Goal: Navigation & Orientation: Understand site structure

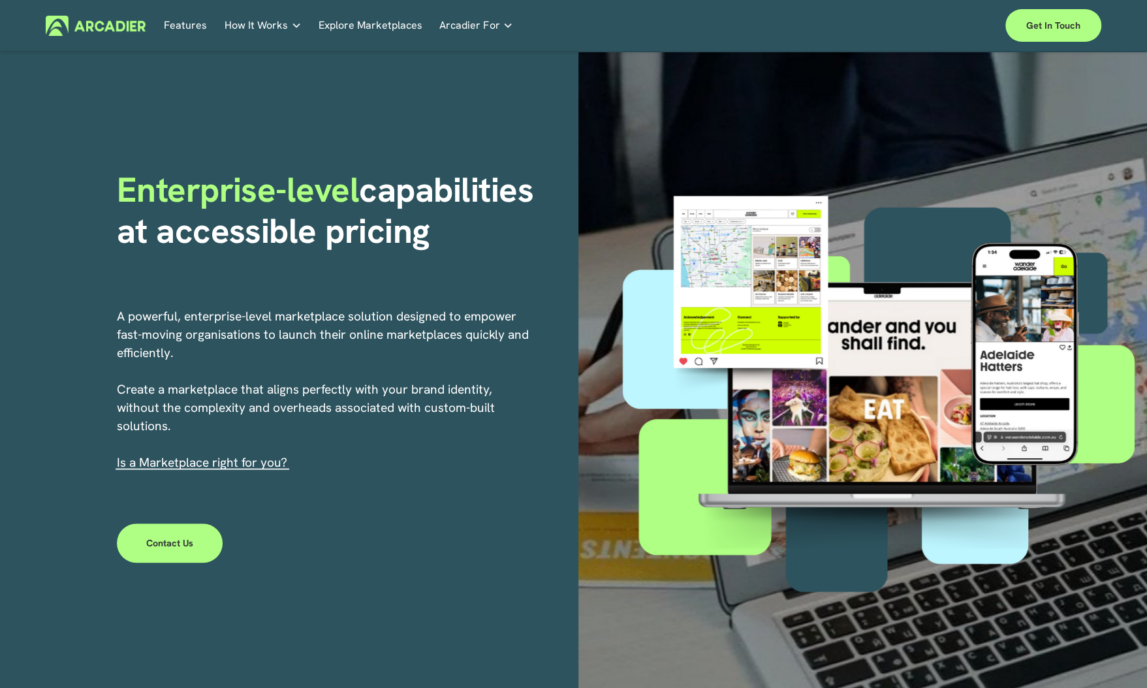
click at [0, 0] on link "Automotive Associations We power automotive association member services seamles…" at bounding box center [0, 0] width 0 height 0
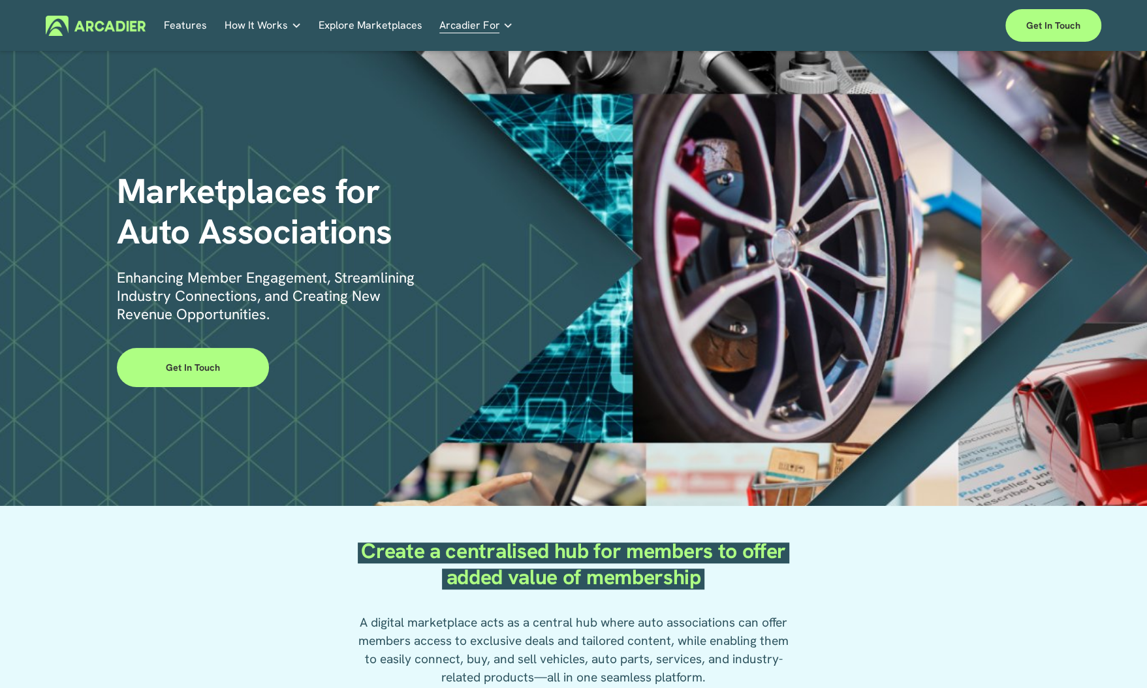
click at [0, 0] on link "Retail Marketplaces Whatever you are offering to your customer, we bring it all…" at bounding box center [0, 0] width 0 height 0
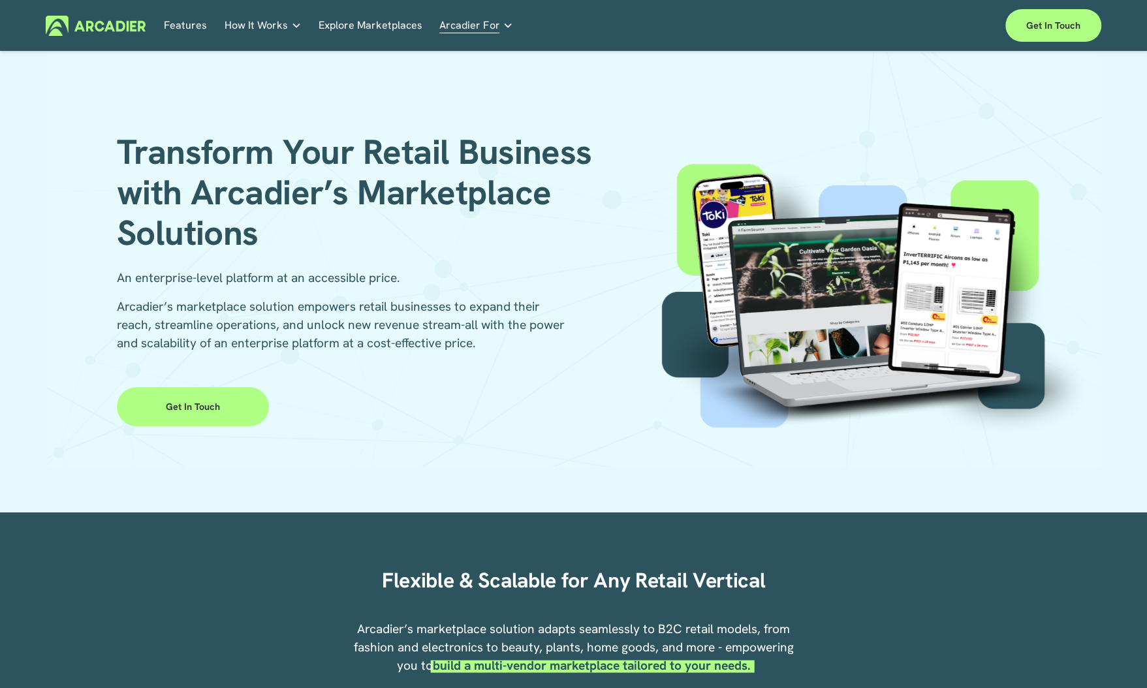
click at [0, 0] on link "Auto Parts We streamline and improve operations through our Auto Parts market p…" at bounding box center [0, 0] width 0 height 0
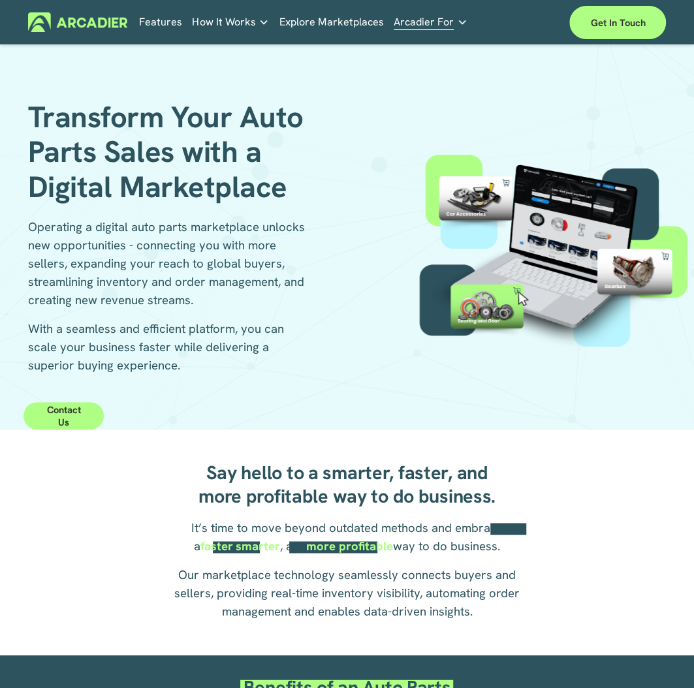
click at [402, 59] on div "Transform Your Auto Parts Sales with a Digital Marketplace Operating a digital …" at bounding box center [347, 237] width 694 height 385
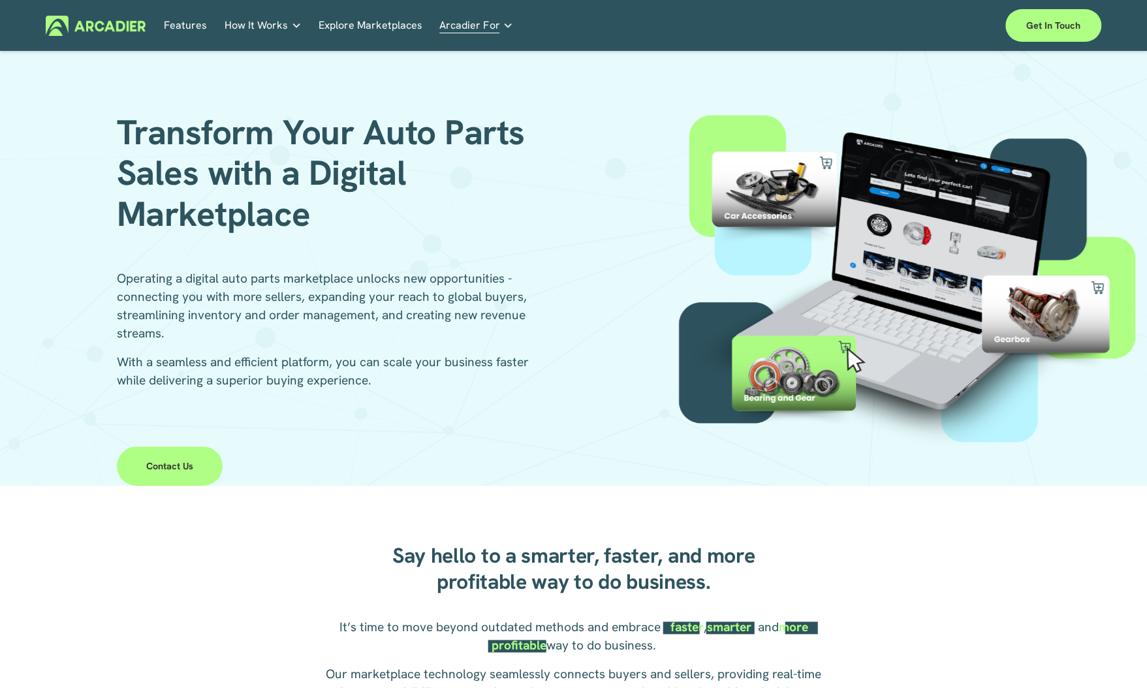
scroll to position [23, 0]
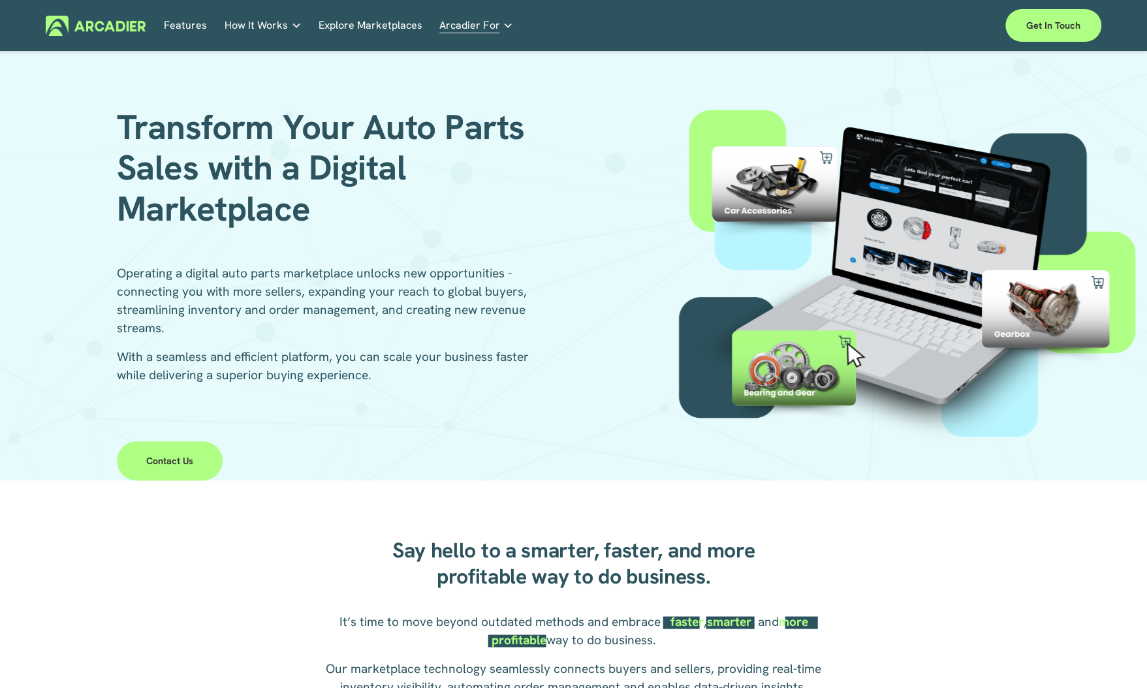
click at [0, 0] on link "Real Estate Whether you sell or rent out real estate, our marketplace tech seam…" at bounding box center [0, 0] width 0 height 0
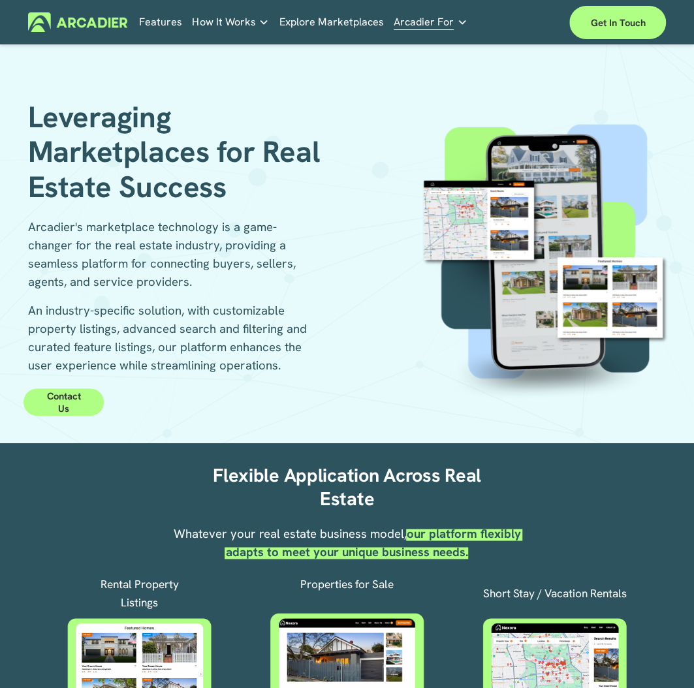
drag, startPoint x: 495, startPoint y: 334, endPoint x: 463, endPoint y: 422, distance: 94.0
click at [463, 422] on div at bounding box center [549, 257] width 289 height 371
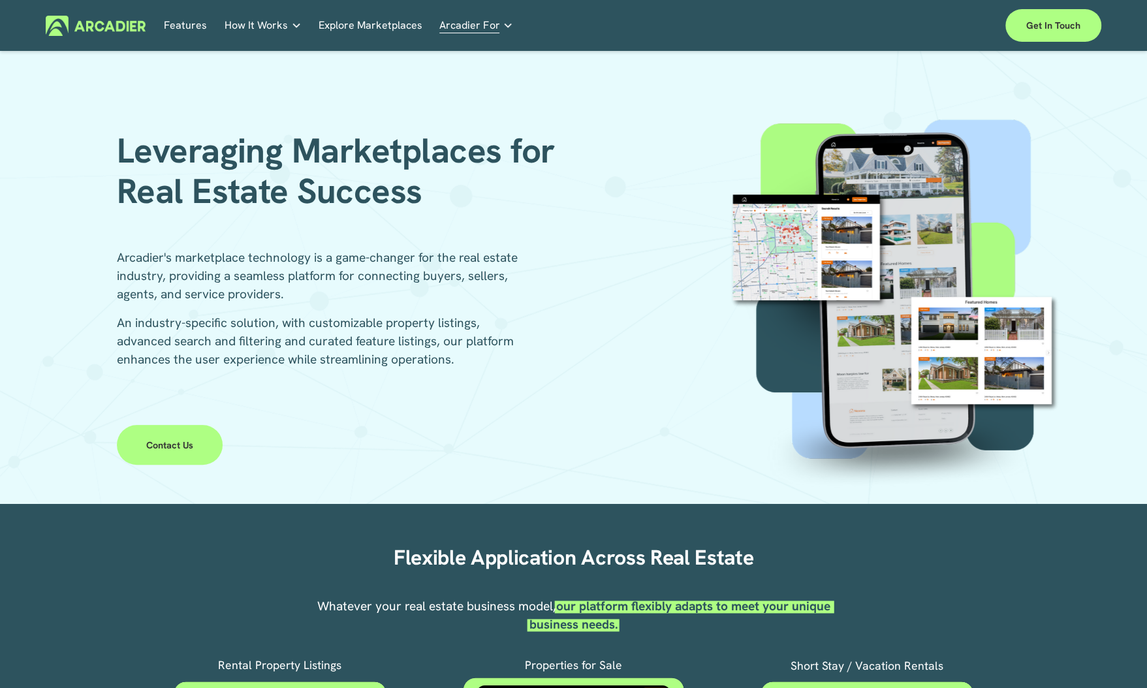
click at [0, 0] on p "Intuitive marketplaces tailored to your business needs." at bounding box center [0, 0] width 0 height 0
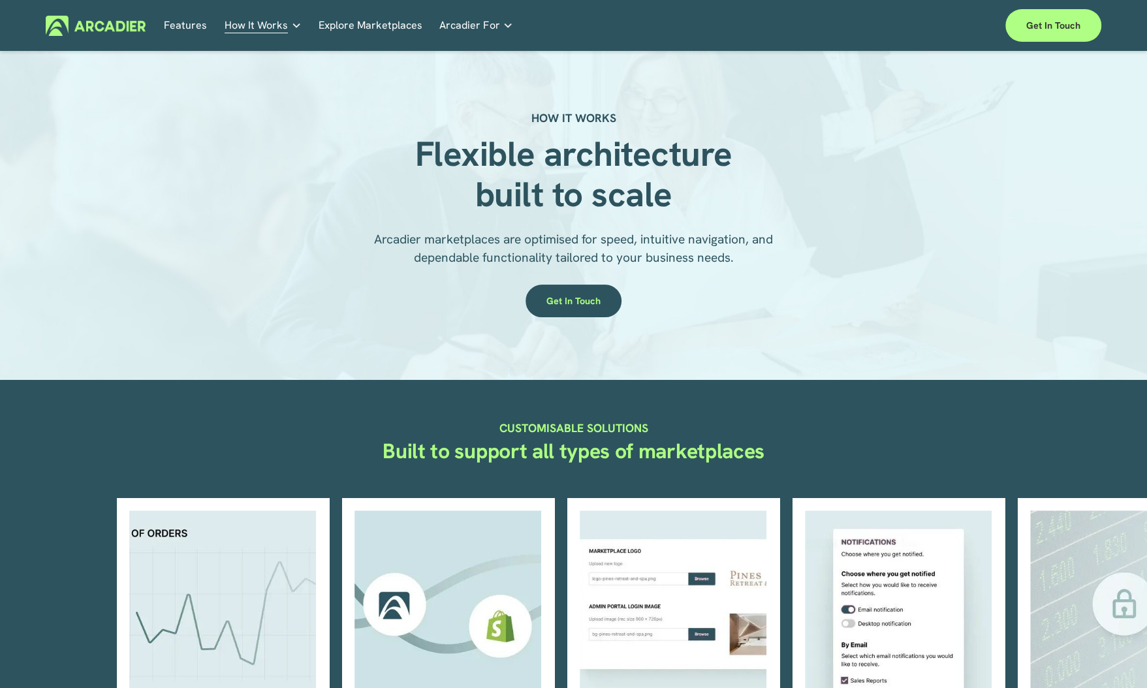
click at [0, 0] on link "Automotive Associations We power automotive association member services seamles…" at bounding box center [0, 0] width 0 height 0
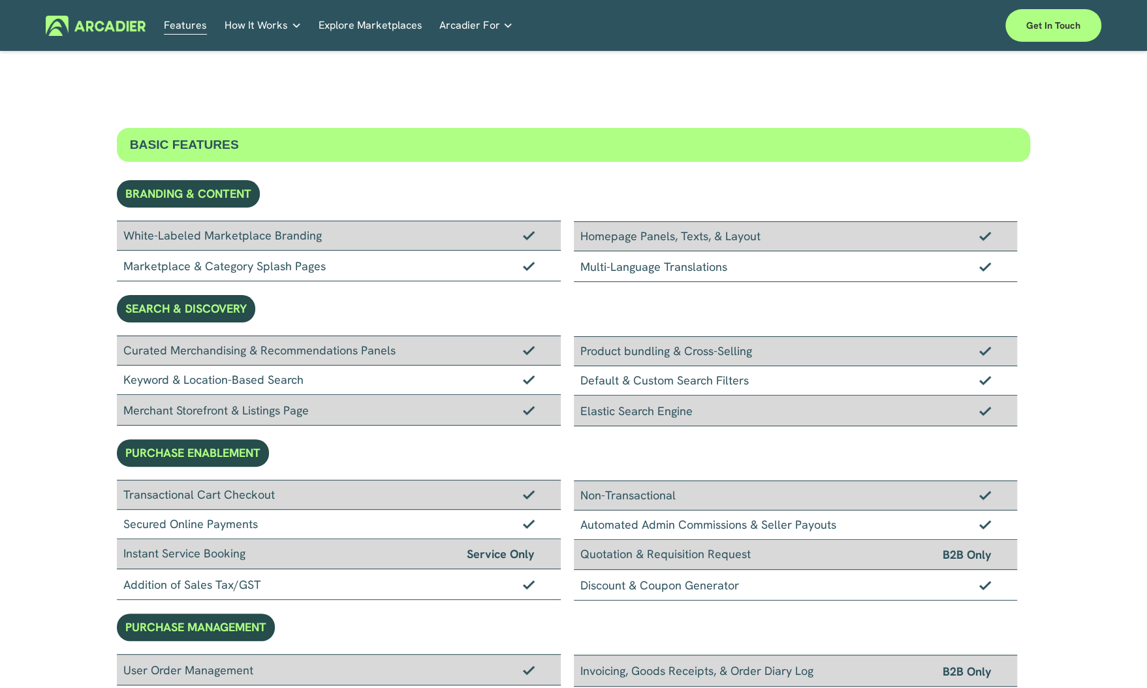
click at [473, 19] on span "Arcadier For" at bounding box center [469, 25] width 60 height 18
click at [0, 0] on link "Retail Marketplaces Whatever you are offering to your customer, we bring it all…" at bounding box center [0, 0] width 0 height 0
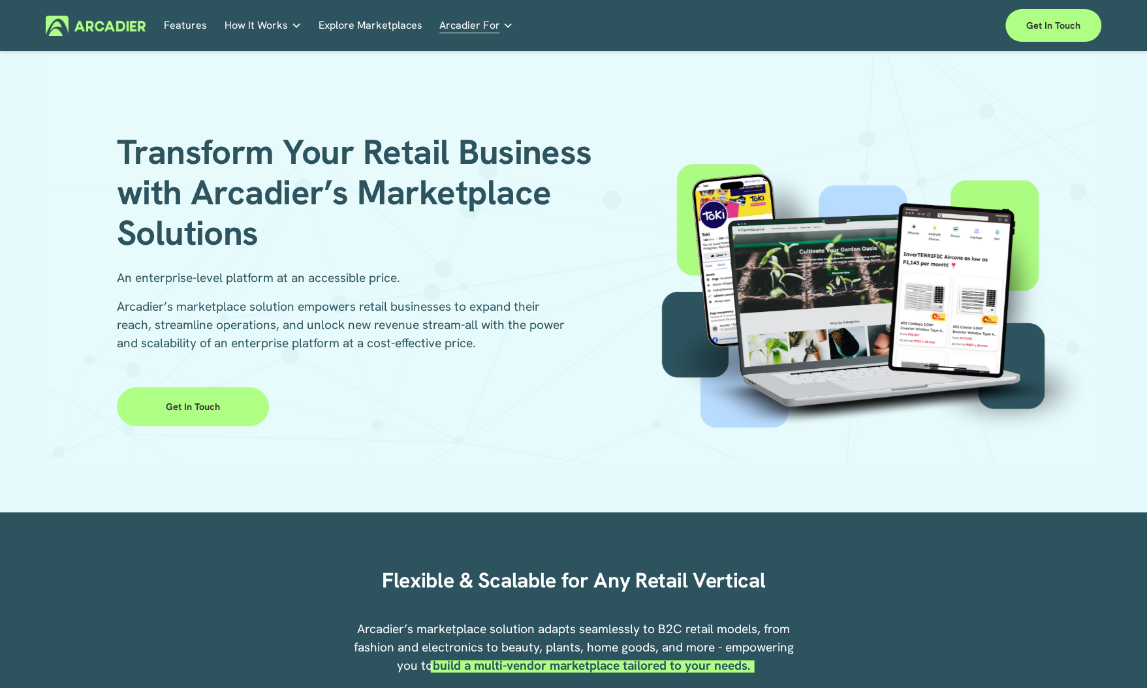
click at [0, 0] on p "Building the world’s most powerful enterprise digital marketplace." at bounding box center [0, 0] width 0 height 0
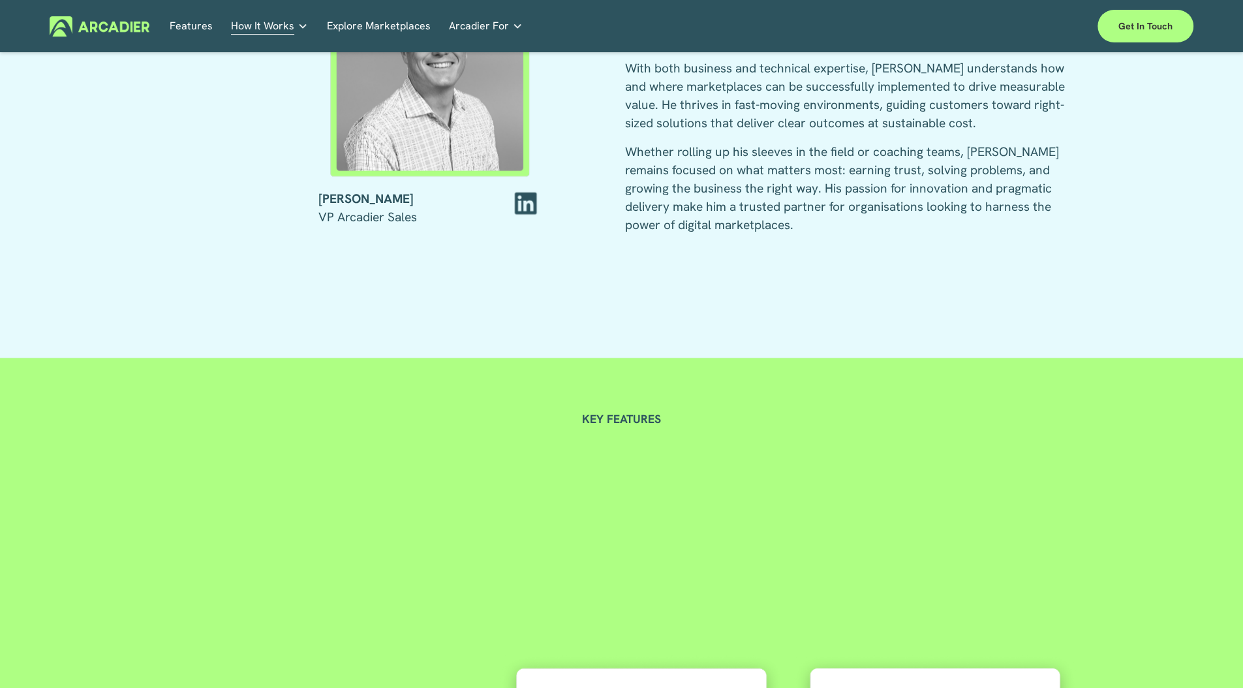
scroll to position [2279, 0]
